Goal: Task Accomplishment & Management: Manage account settings

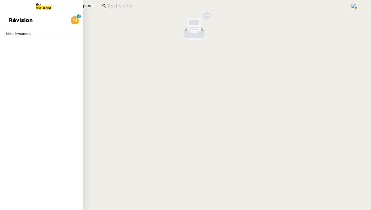
click at [32, 19] on link "Révision 0 1 2 3 4 5 6 7 8 9" at bounding box center [41, 20] width 83 height 13
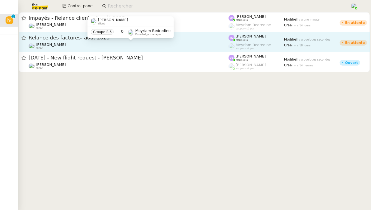
click at [148, 47] on div "[PERSON_NAME] client" at bounding box center [129, 45] width 200 height 7
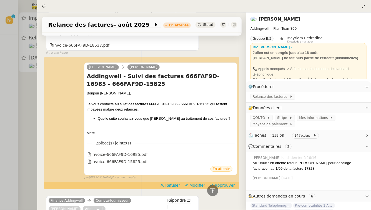
scroll to position [969, 0]
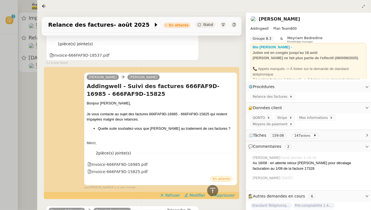
click at [14, 117] on div at bounding box center [185, 105] width 371 height 210
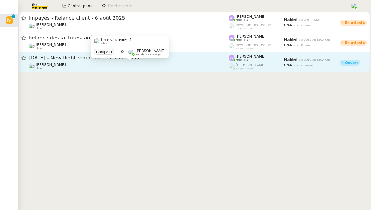
click at [93, 62] on div "Louis Frei client Groupe D & Frédérique Albert Knowledge manager" at bounding box center [130, 49] width 78 height 26
click at [82, 58] on span "26th August 2025 - New flight request - Dave Smith" at bounding box center [129, 57] width 200 height 5
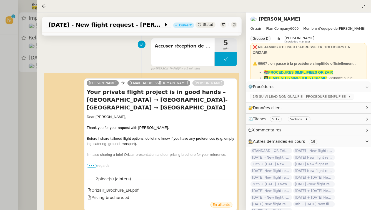
scroll to position [123, 0]
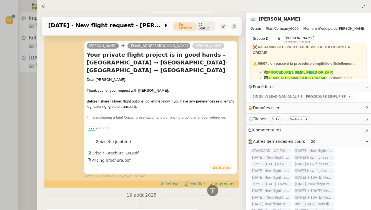
click at [17, 139] on div at bounding box center [185, 105] width 371 height 210
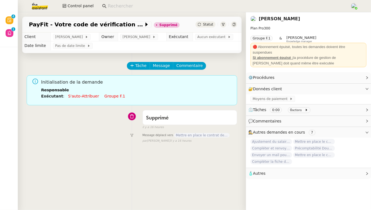
click at [224, 25] on icon at bounding box center [223, 24] width 3 height 3
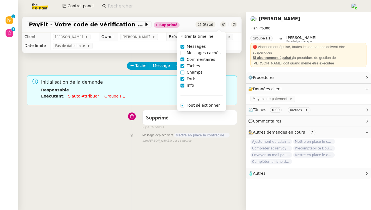
click at [195, 73] on span "Champs" at bounding box center [194, 72] width 20 height 6
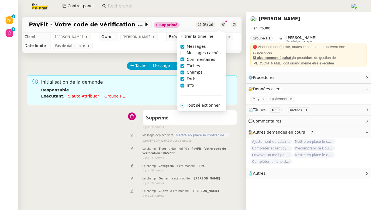
click at [193, 157] on div "il y a 16 heures" at bounding box center [189, 158] width 95 height 5
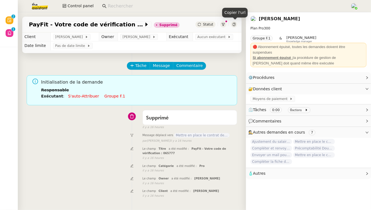
click at [232, 26] on div at bounding box center [234, 24] width 6 height 6
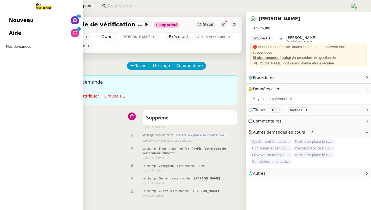
click at [31, 33] on link "Aide 0 1 2 3 4 5 6 7 8 9" at bounding box center [41, 33] width 83 height 13
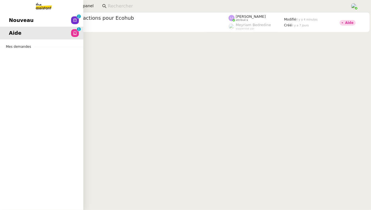
click at [66, 17] on link "Nouveau 0 1 2 3 4 5 6 7 8 9" at bounding box center [41, 20] width 83 height 13
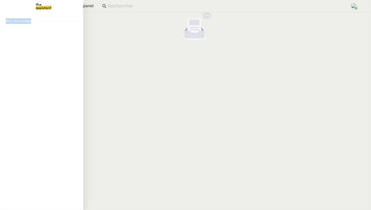
drag, startPoint x: 31, startPoint y: 22, endPoint x: 2, endPoint y: 20, distance: 29.0
click at [2, 20] on nz-divider "Mes demandes" at bounding box center [41, 21] width 83 height 6
click at [6, 20] on span "Mes demandes" at bounding box center [18, 21] width 32 height 6
drag, startPoint x: 6, startPoint y: 21, endPoint x: 31, endPoint y: 20, distance: 24.2
click at [31, 20] on span "Mes demandes" at bounding box center [18, 21] width 32 height 6
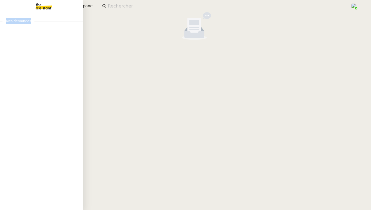
click at [31, 20] on span "Mes demandes" at bounding box center [18, 21] width 32 height 6
click at [26, 18] on span "Révision" at bounding box center [21, 20] width 24 height 8
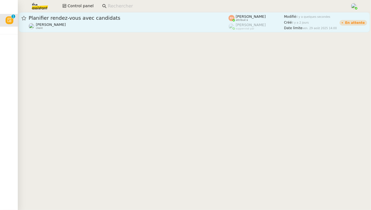
click at [188, 20] on span "Planifier rendez-vous avec candidats" at bounding box center [129, 18] width 200 height 5
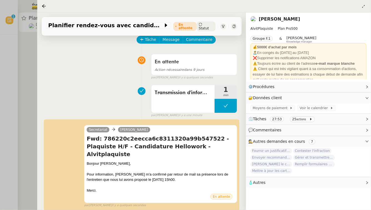
scroll to position [35, 0]
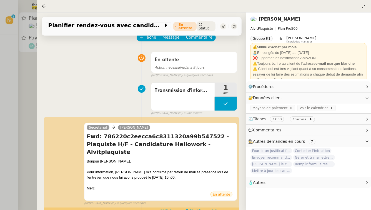
click at [25, 83] on div at bounding box center [185, 105] width 371 height 210
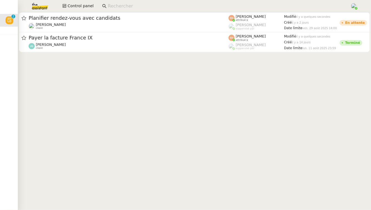
click at [118, 8] on input at bounding box center [226, 5] width 237 height 7
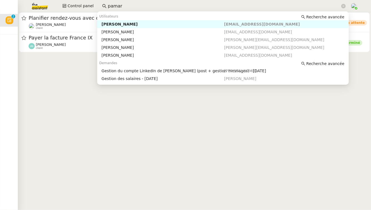
click at [167, 26] on div "[PERSON_NAME]" at bounding box center [163, 24] width 122 height 5
type input "pamar"
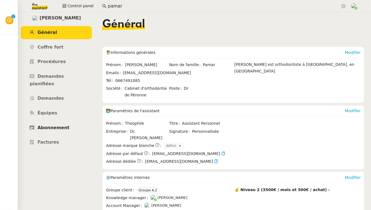
click at [49, 125] on span "Abonnement" at bounding box center [53, 127] width 32 height 5
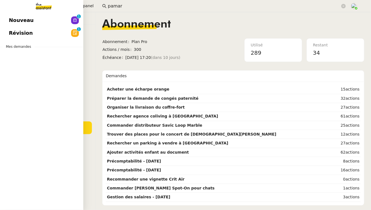
click at [13, 28] on link "Révision 0 1 2 3 4 5 6 7 8 9" at bounding box center [41, 33] width 83 height 13
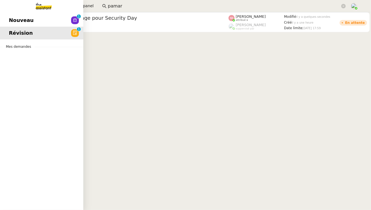
click at [21, 19] on span "Nouveau" at bounding box center [21, 20] width 25 height 8
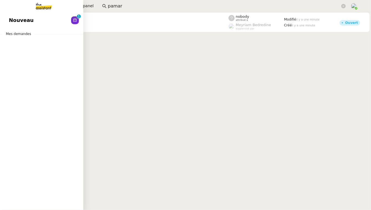
click at [28, 20] on span "Nouveau" at bounding box center [21, 20] width 25 height 8
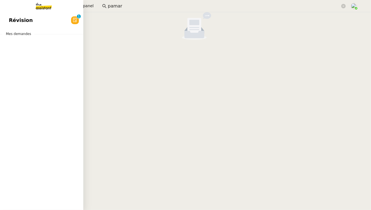
click at [38, 24] on link "Révision 0 1 2 3 4 5 6 7 8 9" at bounding box center [41, 20] width 83 height 13
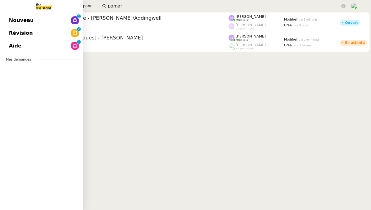
click at [16, 45] on span "Aide" at bounding box center [15, 46] width 12 height 8
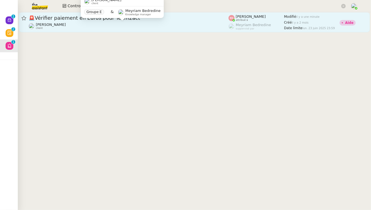
click at [119, 24] on div "[PERSON_NAME] client" at bounding box center [129, 25] width 200 height 7
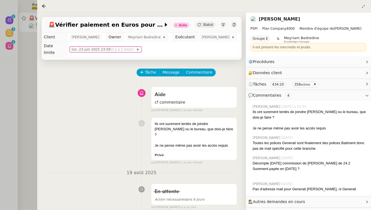
click at [18, 92] on div at bounding box center [185, 105] width 371 height 210
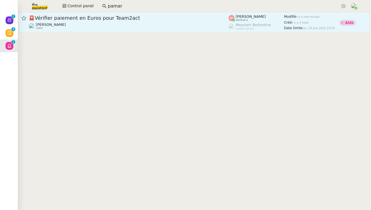
click at [98, 22] on div "🚨 Vérifier paiement en Euros pour Team2act [PERSON_NAME] client" at bounding box center [129, 22] width 200 height 15
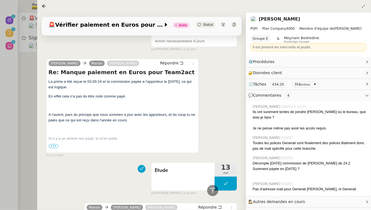
scroll to position [309, 0]
click at [27, 107] on div at bounding box center [185, 105] width 371 height 210
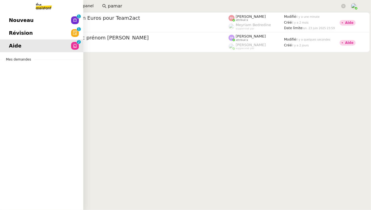
click at [23, 36] on span "Révision" at bounding box center [21, 33] width 24 height 8
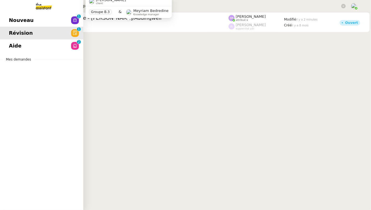
click at [28, 23] on span "Nouveau" at bounding box center [21, 20] width 25 height 8
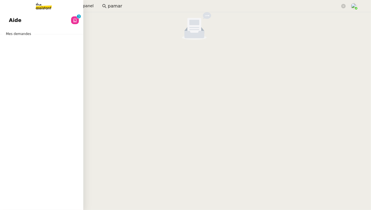
click at [10, 17] on span "Aide" at bounding box center [15, 20] width 12 height 8
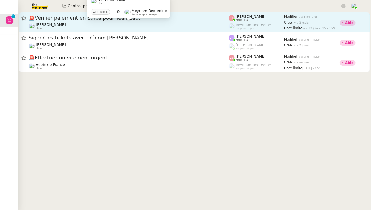
click at [89, 26] on div "[PERSON_NAME] client" at bounding box center [129, 25] width 200 height 7
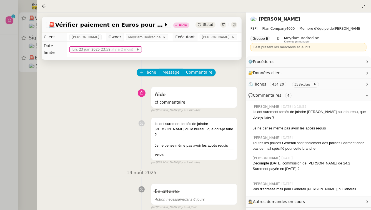
click at [16, 115] on div at bounding box center [185, 105] width 371 height 210
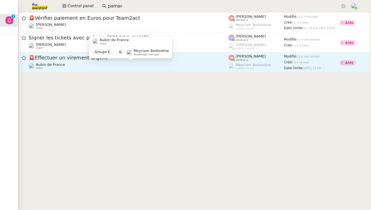
click at [81, 66] on div "Aubin de France client" at bounding box center [129, 65] width 200 height 7
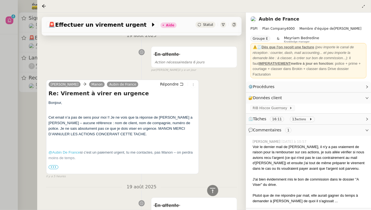
scroll to position [191, 0]
click at [55, 165] on p at bounding box center [123, 168] width 148 height 6
click at [54, 166] on span "•••" at bounding box center [54, 168] width 10 height 4
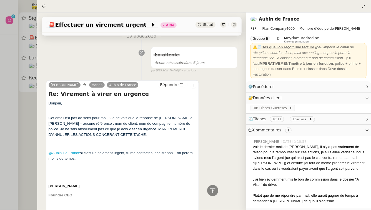
click at [9, 139] on div at bounding box center [185, 105] width 371 height 210
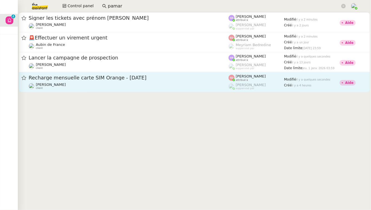
click at [65, 89] on div "[PERSON_NAME] Souder client" at bounding box center [129, 85] width 200 height 7
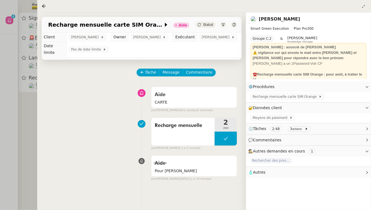
click at [16, 114] on div at bounding box center [185, 105] width 371 height 210
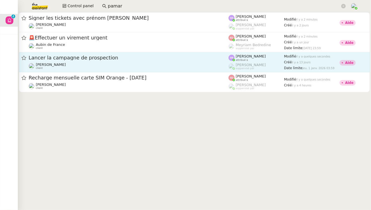
click at [66, 61] on div "Lancer la campagne de prospection" at bounding box center [129, 57] width 200 height 7
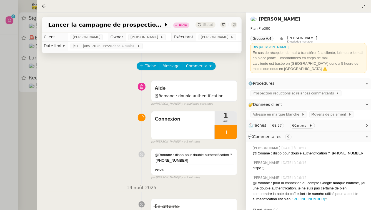
click at [18, 114] on div at bounding box center [185, 105] width 371 height 210
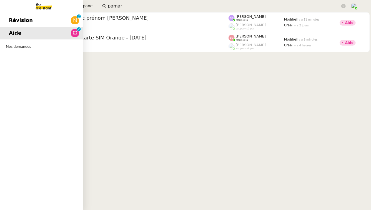
click at [7, 21] on link "Révision 0 1 2 3 4 5 6 7 8 9" at bounding box center [41, 20] width 83 height 13
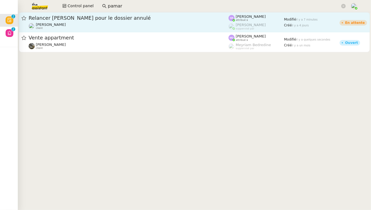
click at [119, 26] on div "[PERSON_NAME] client" at bounding box center [129, 25] width 200 height 7
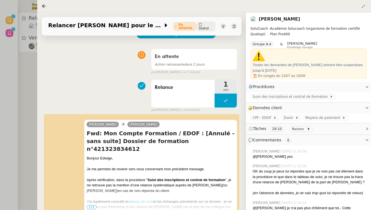
scroll to position [39, 0]
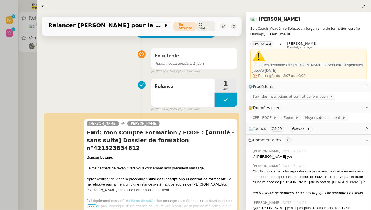
click at [27, 90] on div at bounding box center [185, 105] width 371 height 210
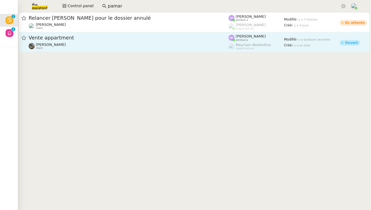
click at [97, 40] on div "Vente appartment" at bounding box center [129, 37] width 200 height 7
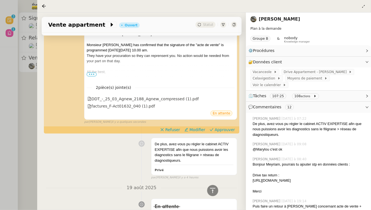
scroll to position [224, 0]
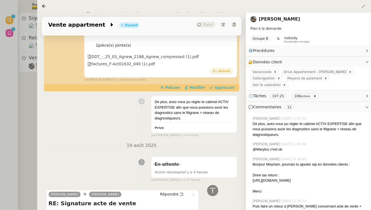
click at [0, 121] on div at bounding box center [185, 105] width 371 height 210
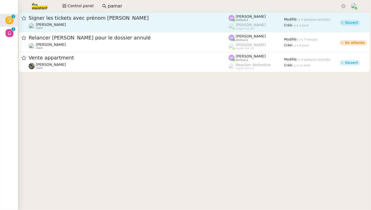
click at [84, 20] on span "Signer les tickets avec prénom [PERSON_NAME]" at bounding box center [129, 18] width 200 height 5
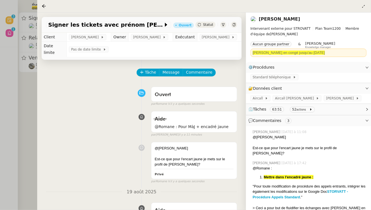
click at [29, 89] on div at bounding box center [185, 105] width 371 height 210
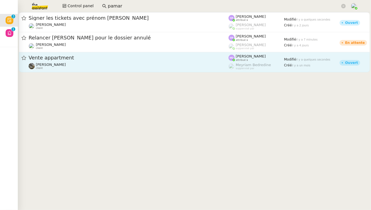
click at [63, 60] on span "Vente appartment" at bounding box center [129, 57] width 200 height 5
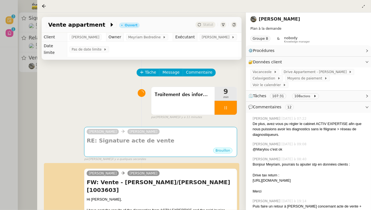
click at [23, 101] on div at bounding box center [185, 105] width 371 height 210
